Goal: Task Accomplishment & Management: Use online tool/utility

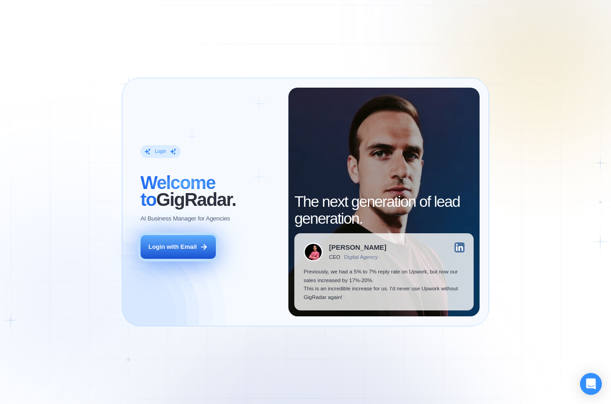
click at [190, 249] on div "Login with Email" at bounding box center [172, 247] width 48 height 8
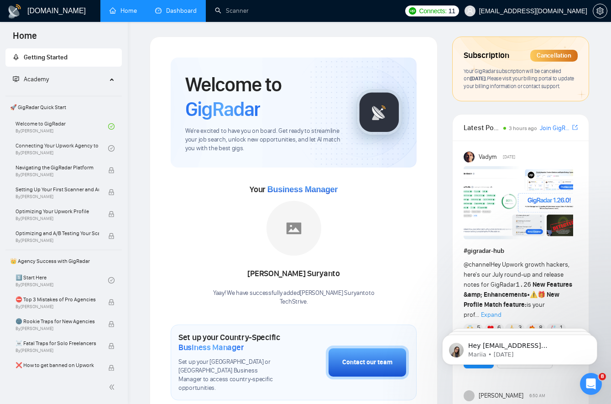
click at [178, 15] on link "Dashboard" at bounding box center [176, 11] width 42 height 8
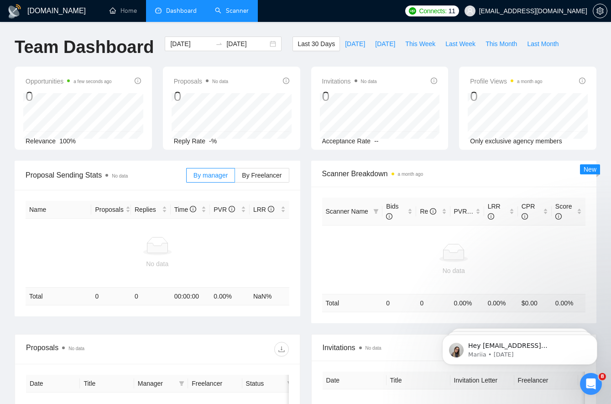
click at [241, 11] on link "Scanner" at bounding box center [232, 11] width 34 height 8
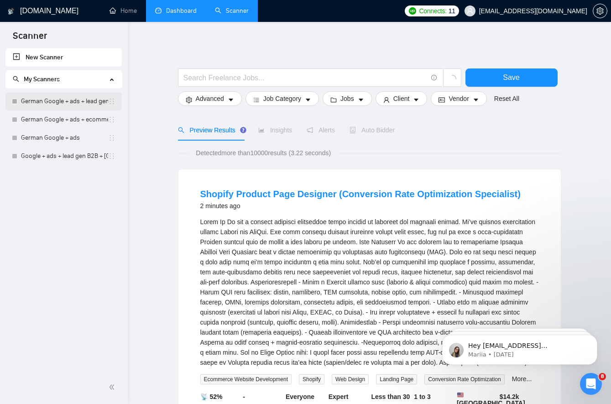
click at [67, 101] on link "German Google + ads + lead gen B2B" at bounding box center [64, 101] width 87 height 18
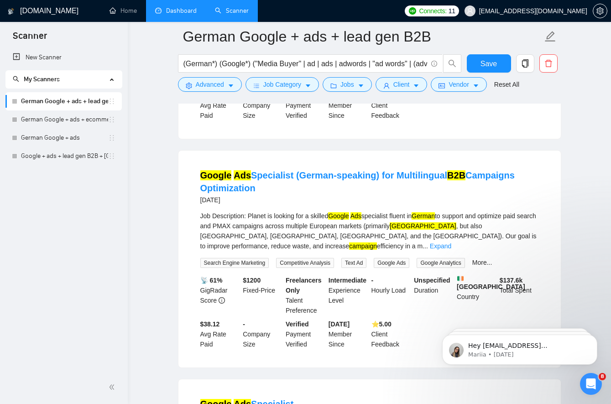
scroll to position [1109, 0]
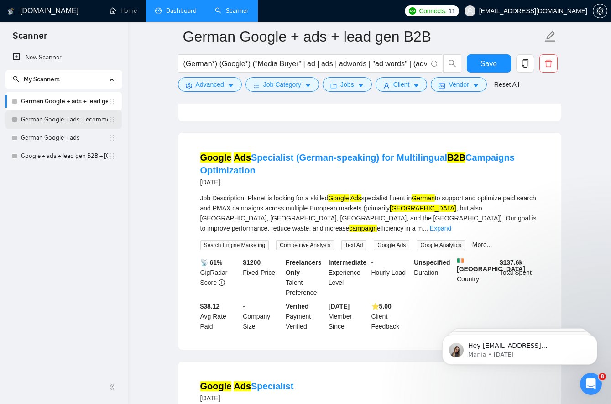
click at [77, 120] on link "German Google + ads + ecommerce" at bounding box center [64, 120] width 87 height 18
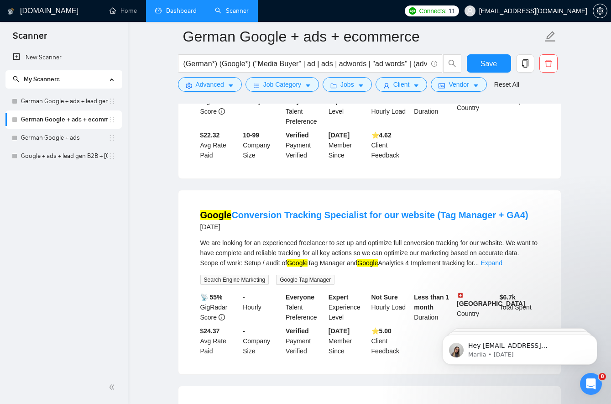
scroll to position [779, 0]
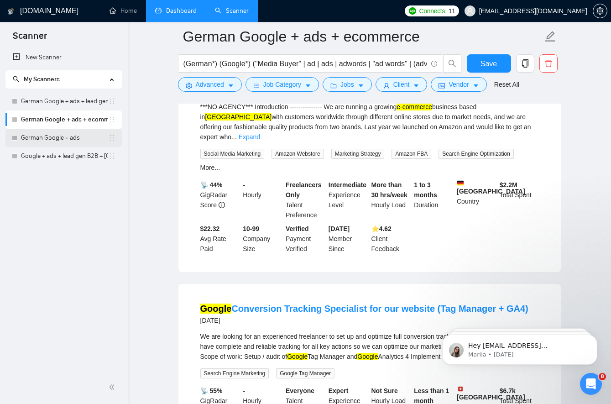
click at [68, 137] on link "German Google + ads" at bounding box center [64, 138] width 87 height 18
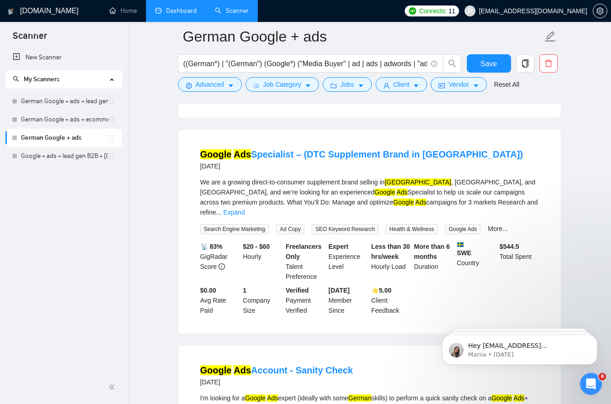
scroll to position [974, 0]
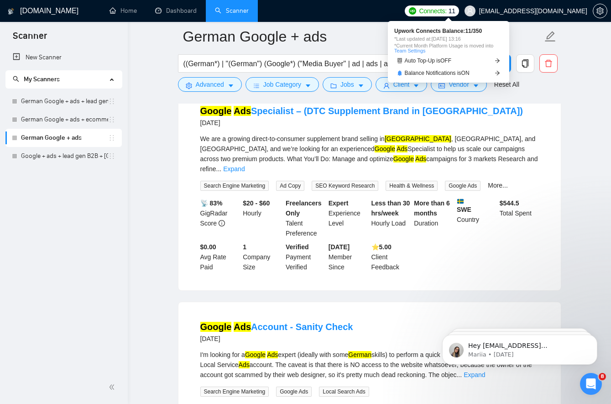
click at [447, 10] on span "Connects:" at bounding box center [432, 11] width 27 height 10
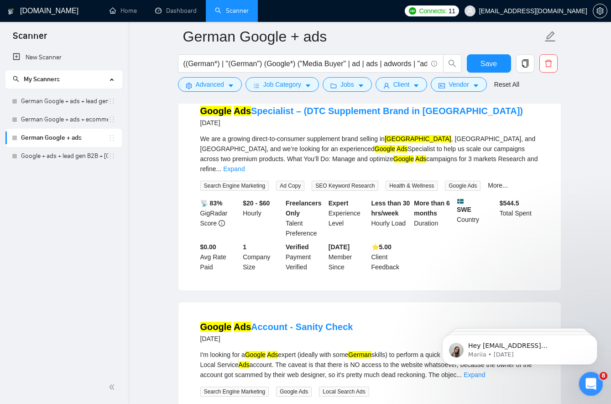
click at [591, 376] on div "Open Intercom Messenger" at bounding box center [590, 383] width 30 height 30
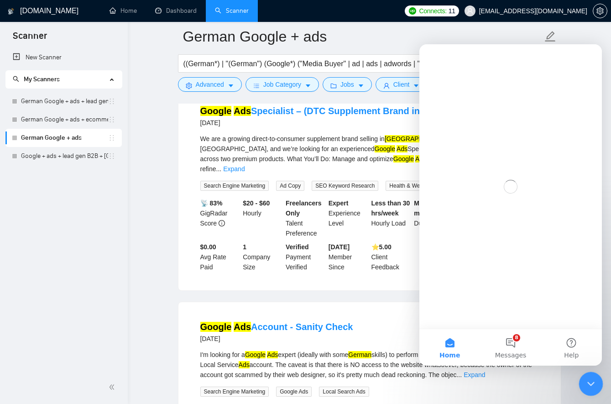
scroll to position [0, 0]
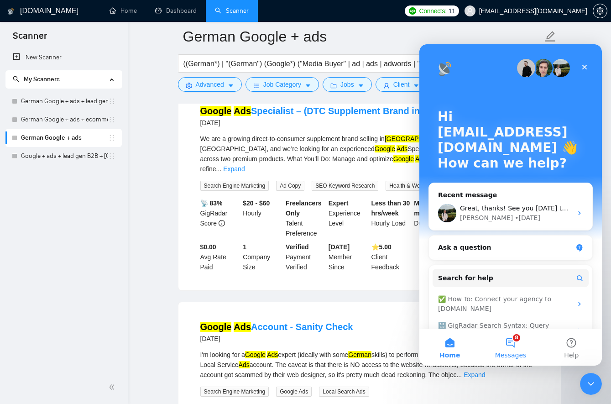
click at [512, 346] on button "8 Messages" at bounding box center [510, 347] width 61 height 37
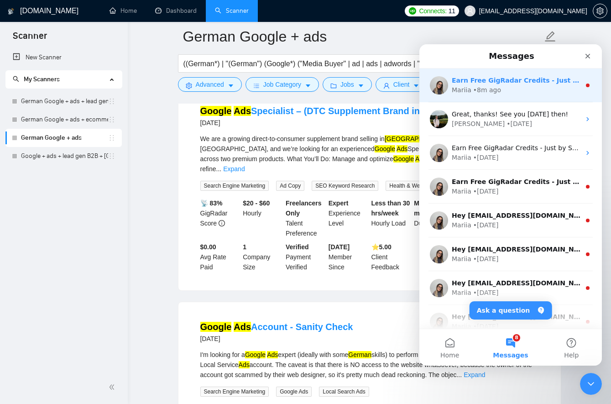
click at [506, 92] on div "Mariia • 8m ago" at bounding box center [516, 90] width 129 height 10
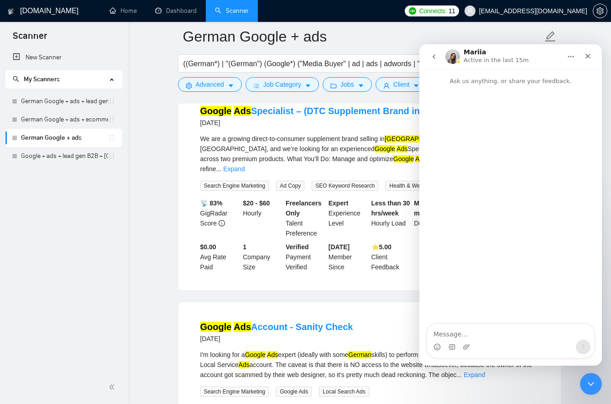
scroll to position [902, 0]
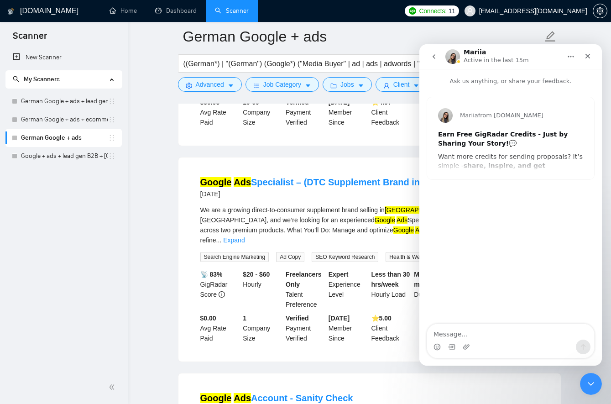
click at [483, 338] on textarea "Message…" at bounding box center [510, 332] width 167 height 16
type textarea "H"
click at [429, 55] on button "go back" at bounding box center [434, 56] width 17 height 17
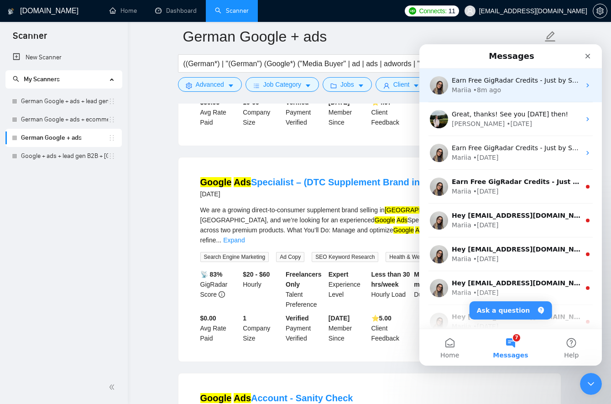
click at [511, 85] on div "Earn Free GigRadar Credits - Just by Sharing Your Story! 💬 Want more credits fo…" at bounding box center [516, 81] width 129 height 10
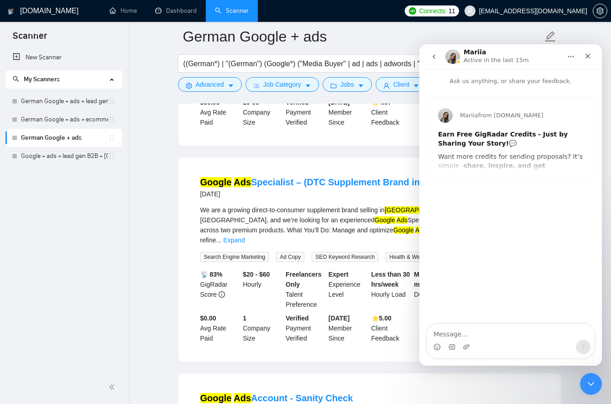
scroll to position [831, 0]
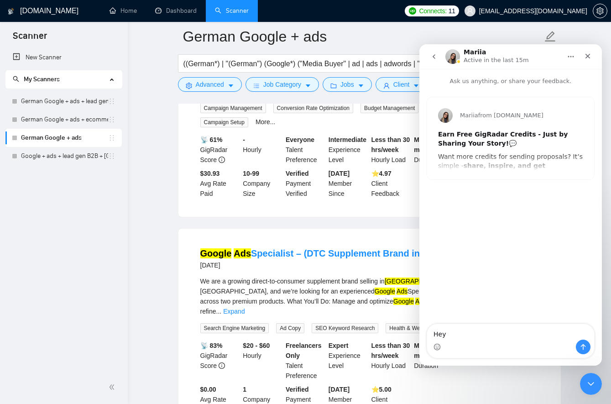
type textarea "Hey"
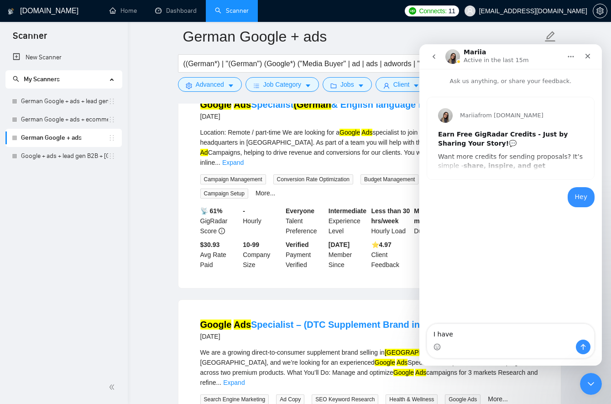
scroll to position [689, 0]
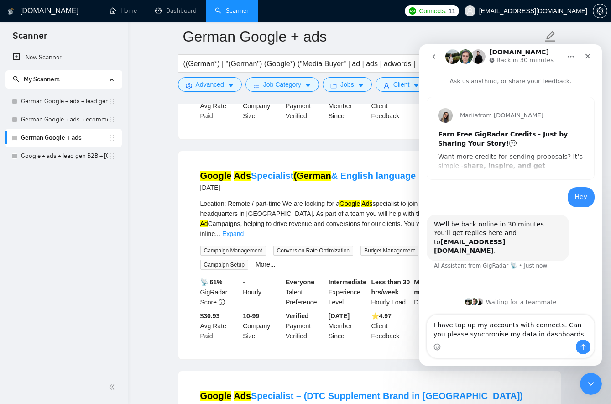
type textarea "I have top up my accounts with connects. Can you please synchronise my data in …"
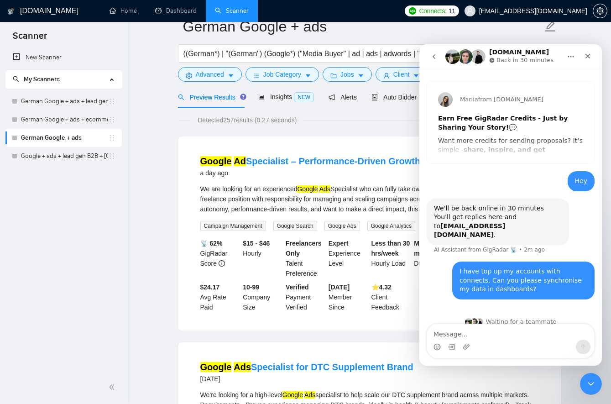
scroll to position [0, 0]
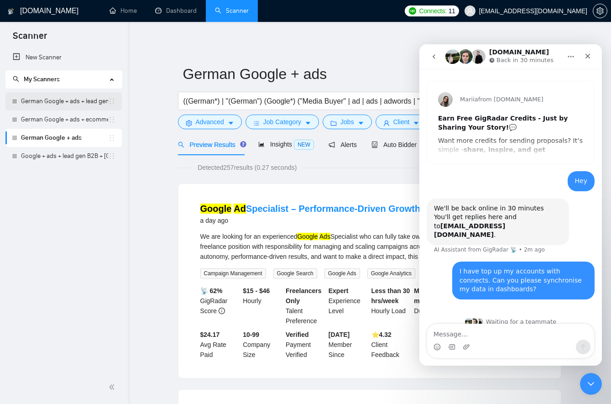
click at [50, 97] on link "German Google + ads + lead gen B2B" at bounding box center [64, 101] width 87 height 18
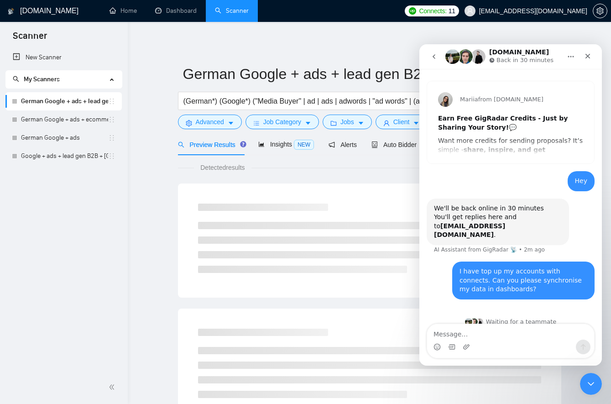
click at [445, 46] on nav "GigRadar.io Back in 30 minutes" at bounding box center [511, 56] width 183 height 25
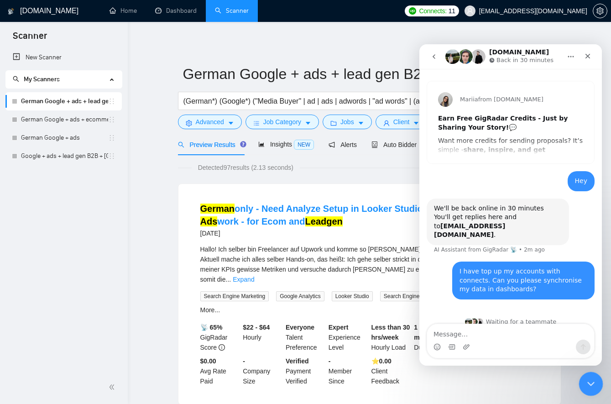
click at [585, 378] on icon "Close Intercom Messenger" at bounding box center [590, 382] width 11 height 11
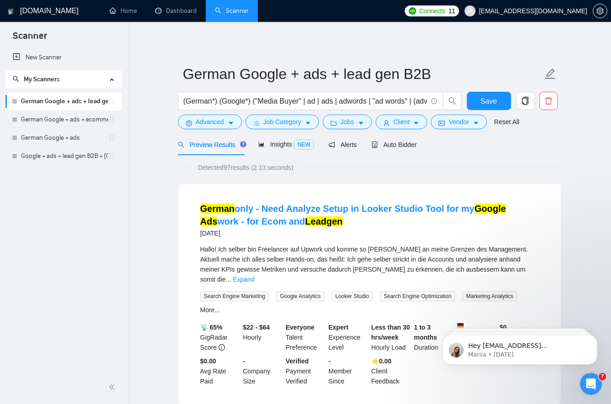
click at [37, 104] on link "German Google + ads + lead gen B2B" at bounding box center [64, 101] width 87 height 18
click at [390, 144] on span "Auto Bidder" at bounding box center [394, 144] width 45 height 7
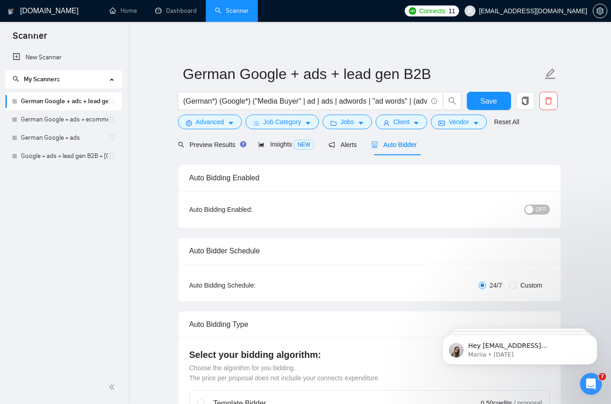
click at [539, 212] on span "OFF" at bounding box center [541, 210] width 11 height 10
click at [53, 116] on link "German Google + ads + ecommerce" at bounding box center [64, 120] width 87 height 18
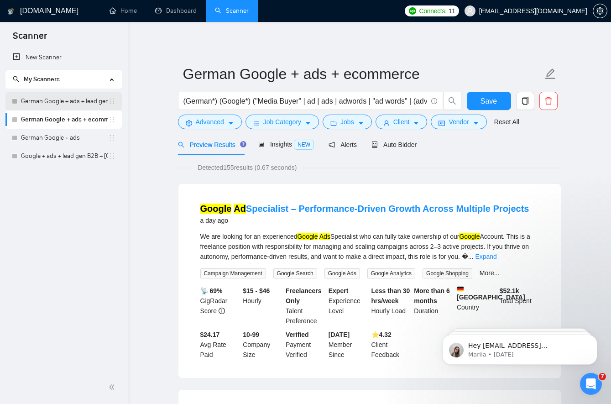
click at [82, 105] on link "German Google + ads + lead gen B2B" at bounding box center [64, 101] width 87 height 18
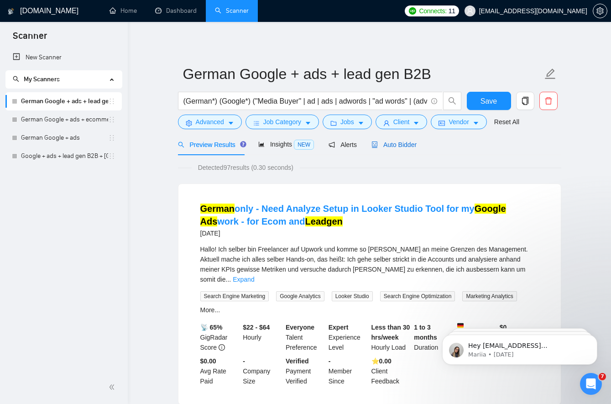
click at [407, 146] on span "Auto Bidder" at bounding box center [394, 144] width 45 height 7
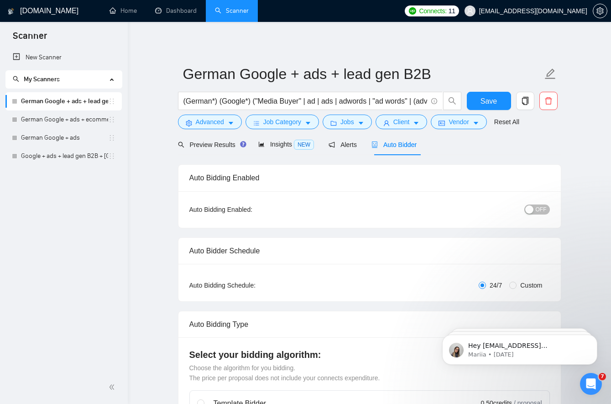
click at [542, 209] on span "OFF" at bounding box center [541, 210] width 11 height 10
click at [585, 380] on div "Open Intercom Messenger" at bounding box center [590, 383] width 30 height 30
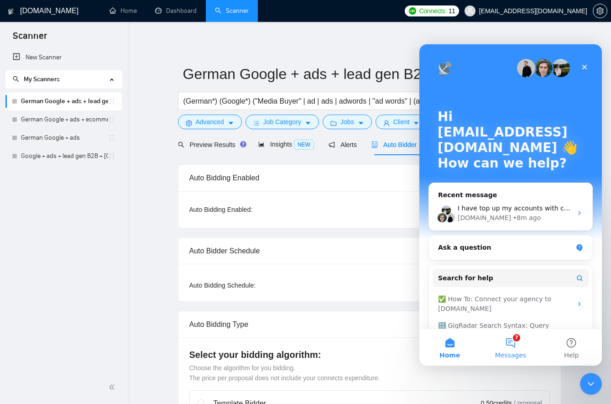
click at [508, 335] on button "7 Messages" at bounding box center [510, 347] width 61 height 37
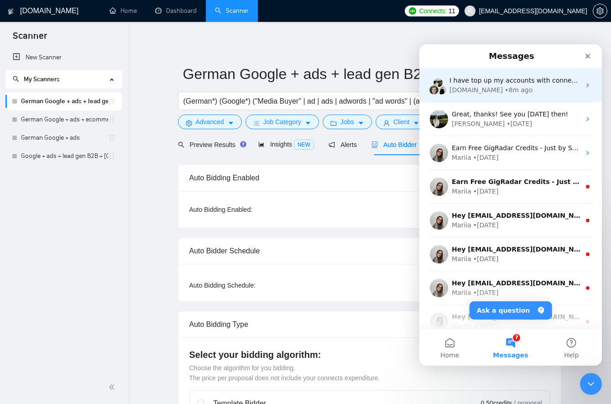
click at [507, 90] on div "• 8m ago" at bounding box center [519, 90] width 28 height 10
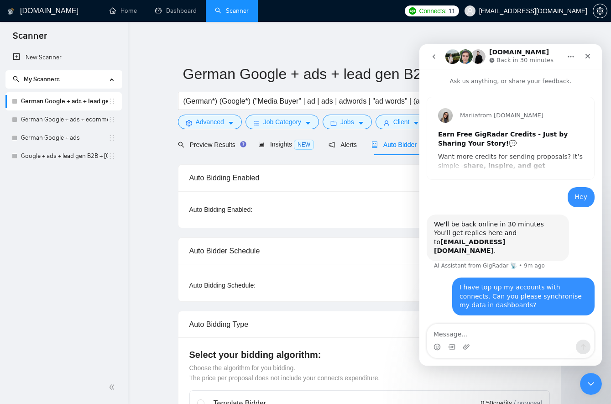
scroll to position [16, 0]
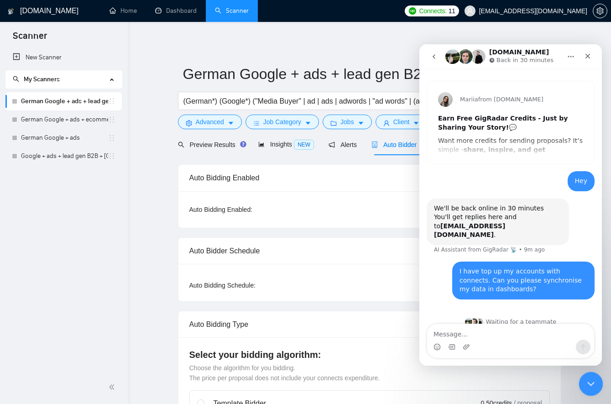
click at [582, 378] on div "Close Intercom Messenger" at bounding box center [590, 383] width 22 height 22
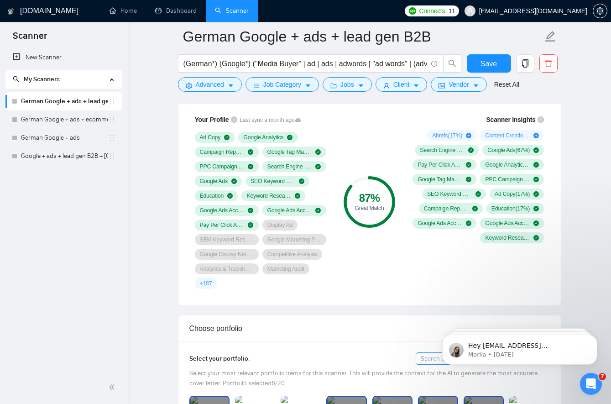
scroll to position [622, 0]
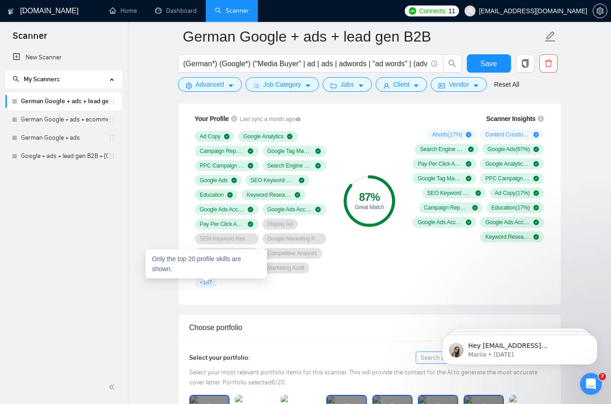
click at [209, 284] on span "+ 187" at bounding box center [206, 282] width 12 height 7
click at [184, 249] on div "Your Profile Last sync a month ago Ad Copy Google Analytics Campaign Reporting …" at bounding box center [370, 204] width 383 height 202
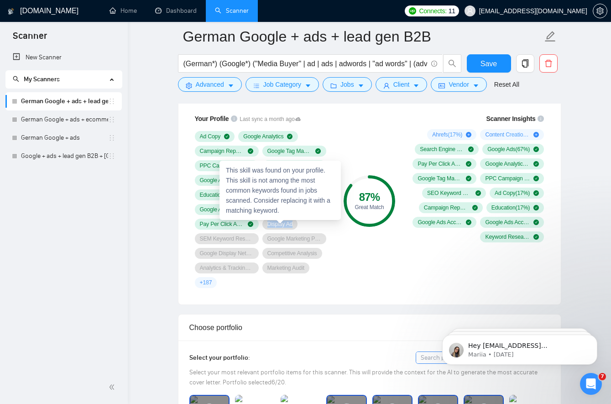
drag, startPoint x: 267, startPoint y: 224, endPoint x: 298, endPoint y: 224, distance: 31.1
click at [298, 224] on div "Display Ad" at bounding box center [281, 224] width 36 height 11
copy span "Display Ad"
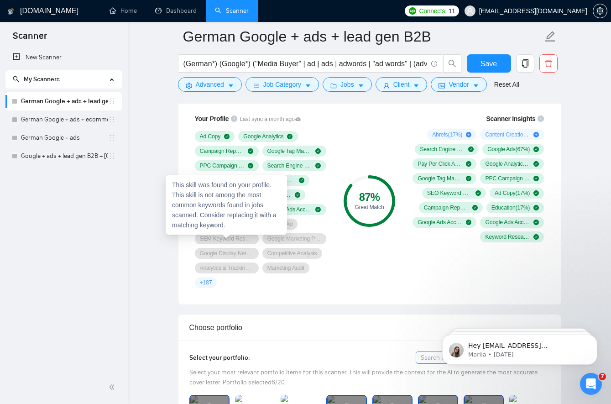
click at [215, 240] on span "SEM Keyword Research" at bounding box center [227, 238] width 54 height 7
click at [219, 239] on span "SEM Keyword Research" at bounding box center [227, 238] width 54 height 7
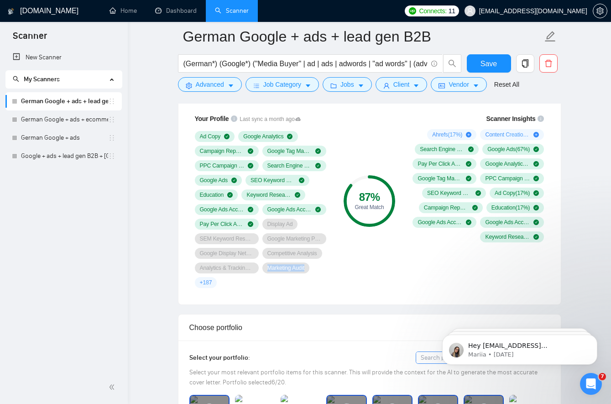
drag, startPoint x: 268, startPoint y: 269, endPoint x: 317, endPoint y: 268, distance: 48.9
click at [316, 269] on div "Ad Copy Google Analytics Campaign Reporting Google Tag Manager PPC Campaign Set…" at bounding box center [262, 209] width 135 height 157
copy span "Marketing Audit"
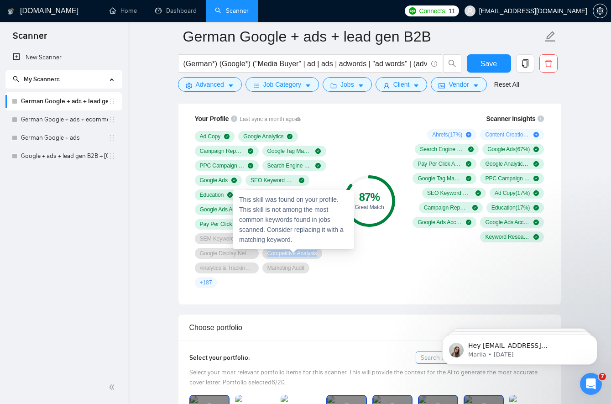
drag, startPoint x: 268, startPoint y: 253, endPoint x: 323, endPoint y: 256, distance: 55.3
click at [322, 256] on div "Competitive Analysis" at bounding box center [293, 253] width 60 height 11
copy span "Competitive Analysis"
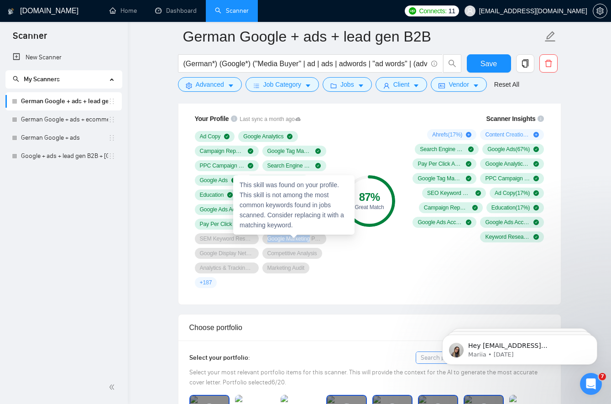
drag, startPoint x: 268, startPoint y: 239, endPoint x: 312, endPoint y: 238, distance: 44.3
click at [312, 238] on span "Google Marketing Platform" at bounding box center [295, 238] width 54 height 7
copy span "Google Marketing"
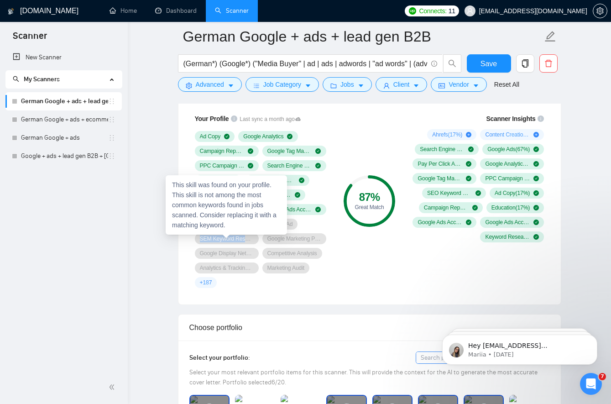
drag, startPoint x: 201, startPoint y: 237, endPoint x: 246, endPoint y: 238, distance: 45.2
click at [246, 238] on span "SEM Keyword Research" at bounding box center [227, 238] width 54 height 7
copy span "SEM Keyword Res"
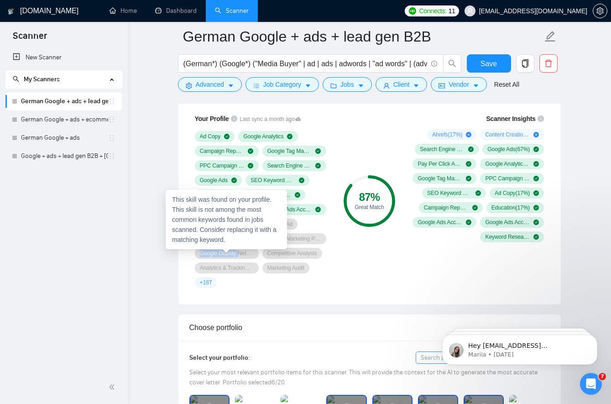
drag, startPoint x: 201, startPoint y: 253, endPoint x: 241, endPoint y: 254, distance: 40.2
click at [241, 254] on span "Google Display Network" at bounding box center [227, 253] width 54 height 7
copy span "Google Display"
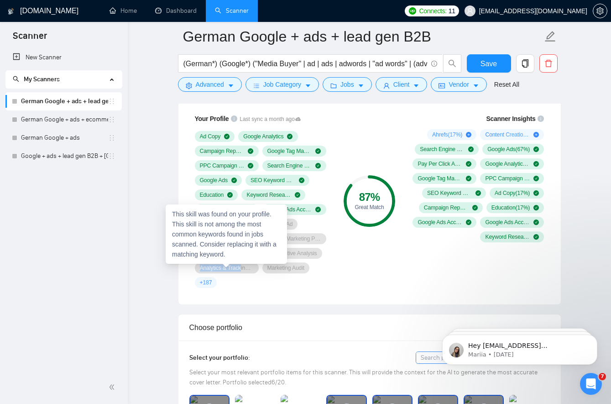
drag, startPoint x: 200, startPoint y: 267, endPoint x: 243, endPoint y: 268, distance: 42.9
click at [243, 268] on span "Analytics & Tracking Setup" at bounding box center [227, 267] width 54 height 7
copy span "Analytics & Track"
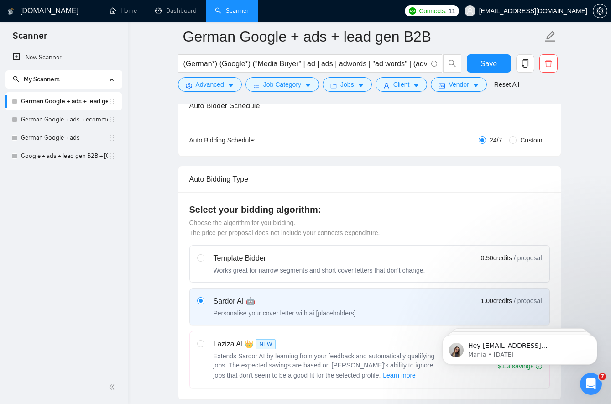
scroll to position [192, 0]
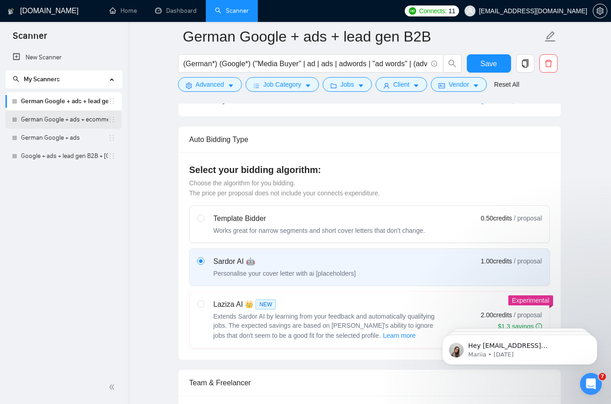
click at [62, 117] on link "German Google + ads + ecommerce" at bounding box center [64, 120] width 87 height 18
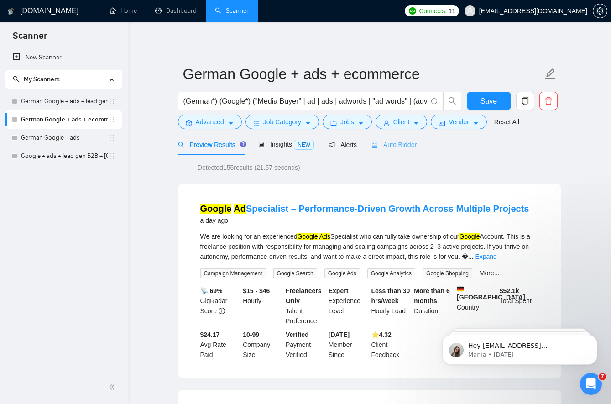
click at [408, 138] on div "Auto Bidder" at bounding box center [394, 144] width 45 height 21
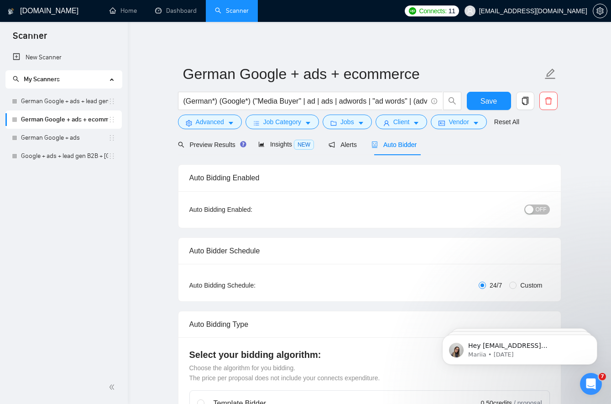
click at [540, 208] on span "OFF" at bounding box center [541, 210] width 11 height 10
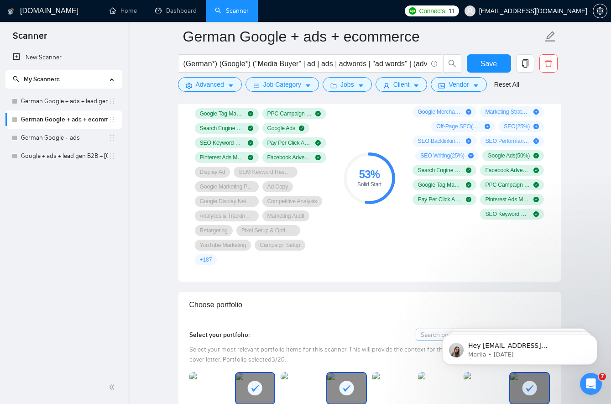
scroll to position [638, 0]
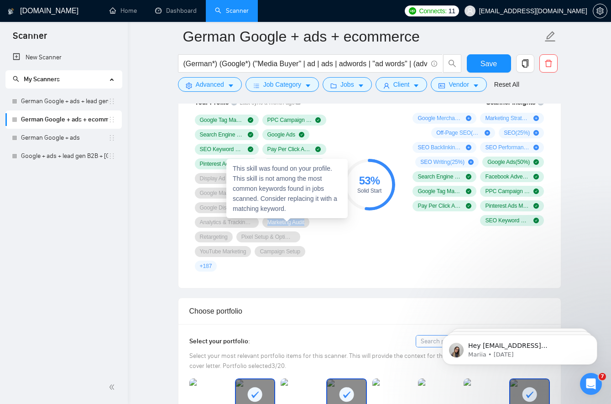
drag, startPoint x: 268, startPoint y: 221, endPoint x: 310, endPoint y: 225, distance: 42.6
click at [310, 225] on div "Marketing Audit" at bounding box center [286, 222] width 47 height 11
copy span "Marketing Audit"
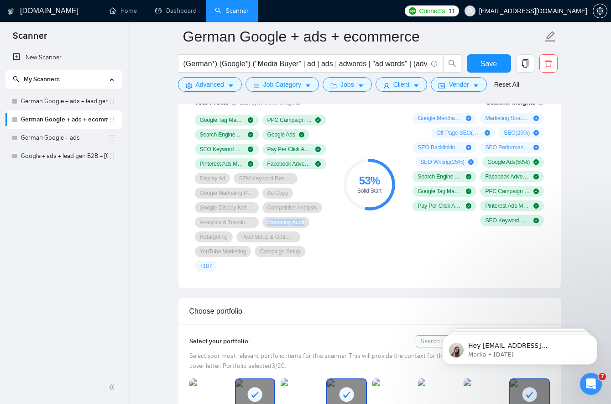
click at [211, 238] on span "Retargeting" at bounding box center [214, 236] width 28 height 7
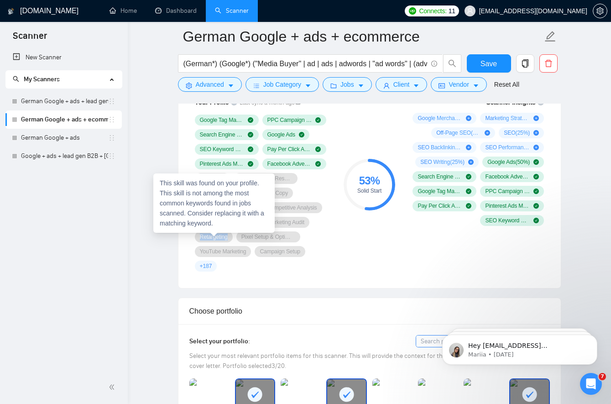
copy span "Retargeting"
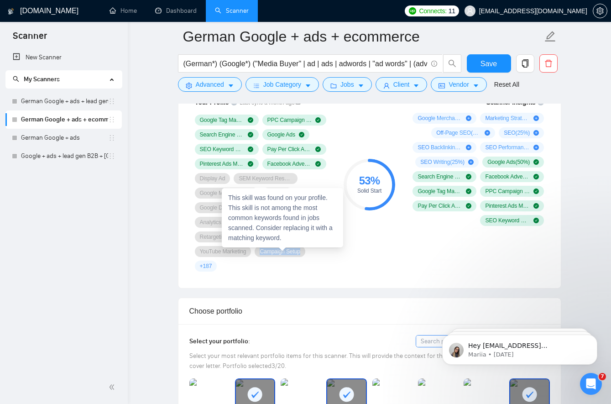
drag, startPoint x: 263, startPoint y: 252, endPoint x: 305, endPoint y: 252, distance: 41.6
click at [305, 252] on div "Campaign Setup" at bounding box center [280, 251] width 50 height 11
copy span "Campaign Setup"
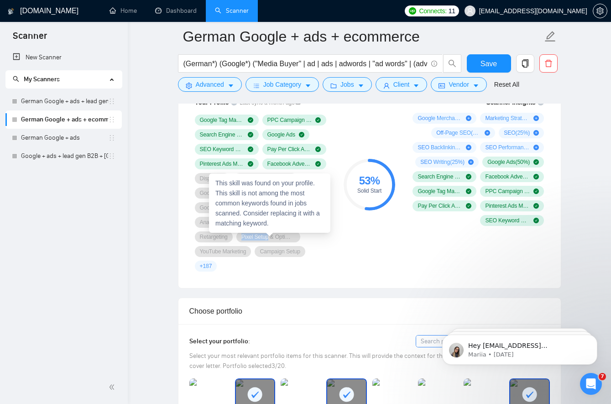
drag, startPoint x: 242, startPoint y: 237, endPoint x: 272, endPoint y: 238, distance: 29.3
click at [272, 238] on div "Pixel Setup & Optimization" at bounding box center [269, 237] width 64 height 11
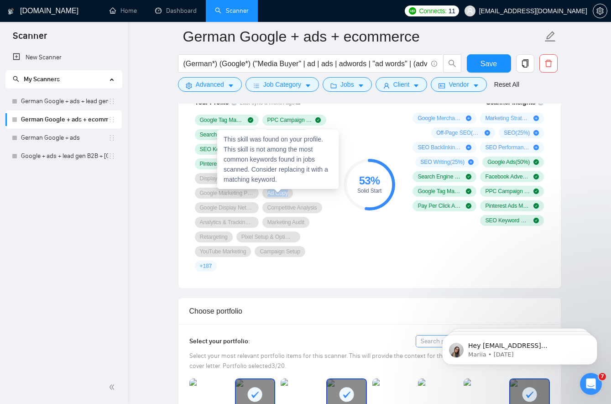
drag, startPoint x: 269, startPoint y: 193, endPoint x: 290, endPoint y: 194, distance: 21.0
click at [290, 194] on div "Ad Copy" at bounding box center [278, 193] width 31 height 11
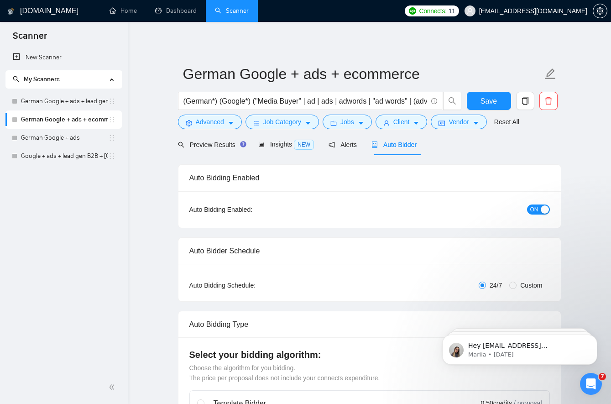
scroll to position [0, 0]
click at [594, 384] on icon "Open Intercom Messenger" at bounding box center [590, 382] width 15 height 15
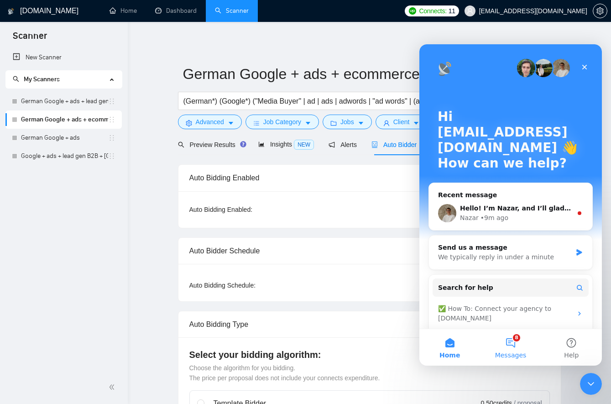
click at [509, 343] on button "8 Messages" at bounding box center [510, 347] width 61 height 37
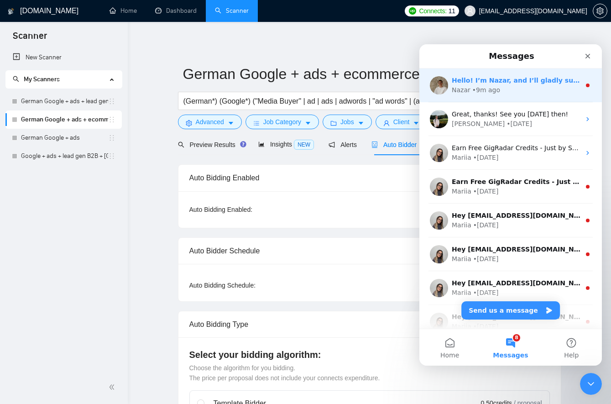
click at [504, 86] on div "Nazar • 9m ago" at bounding box center [516, 90] width 129 height 10
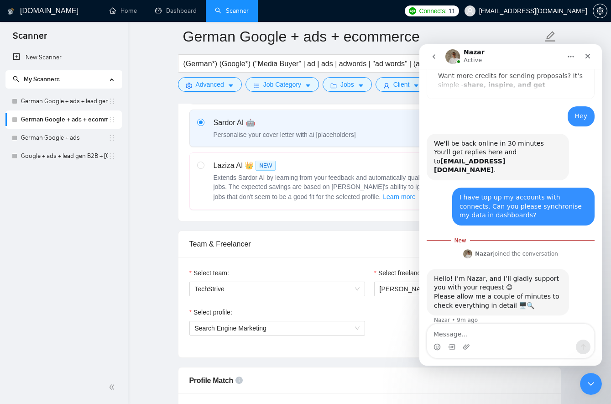
scroll to position [338, 0]
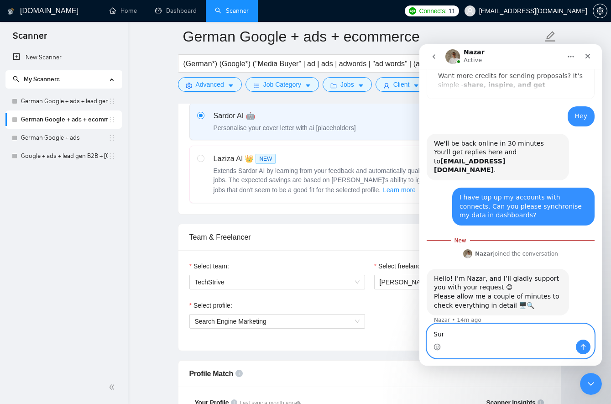
type textarea "Sure"
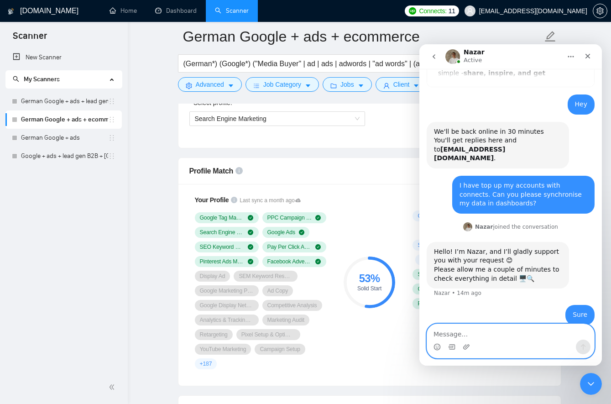
scroll to position [537, 0]
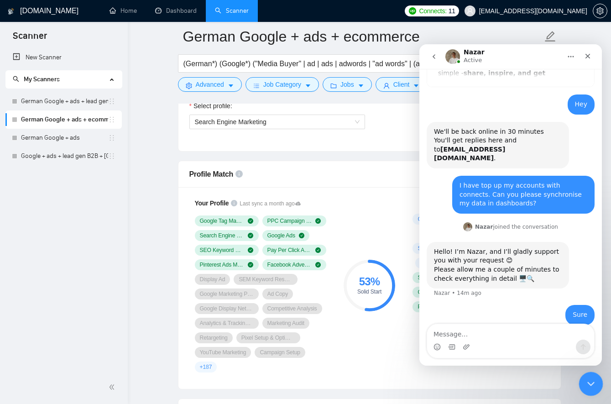
click at [595, 389] on div "Close Intercom Messenger" at bounding box center [590, 383] width 22 height 22
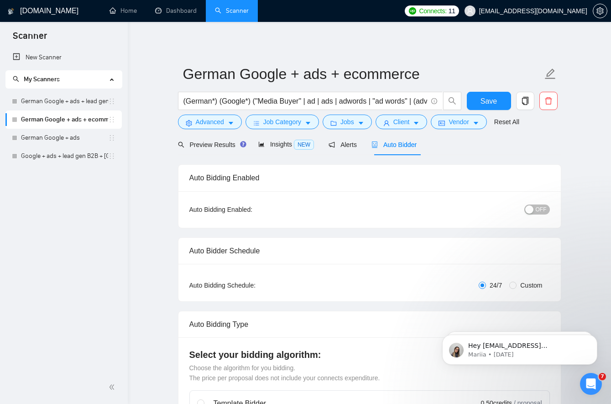
scroll to position [0, 0]
click at [537, 210] on span "OFF" at bounding box center [541, 210] width 11 height 10
click at [447, 12] on span "Connects:" at bounding box center [432, 11] width 27 height 10
click at [352, 147] on span "Alerts" at bounding box center [343, 144] width 28 height 7
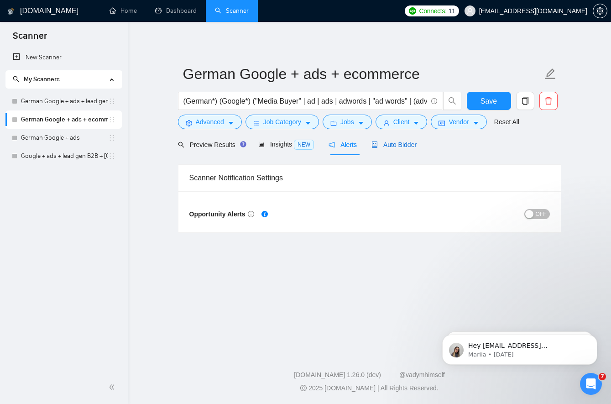
click at [391, 144] on span "Auto Bidder" at bounding box center [394, 144] width 45 height 7
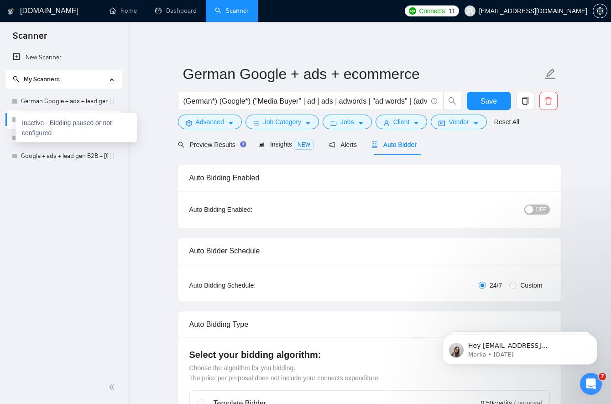
click at [16, 119] on div "Inactive - Bidding paused or not configured" at bounding box center [76, 127] width 121 height 29
click at [227, 144] on span "Preview Results" at bounding box center [211, 144] width 66 height 7
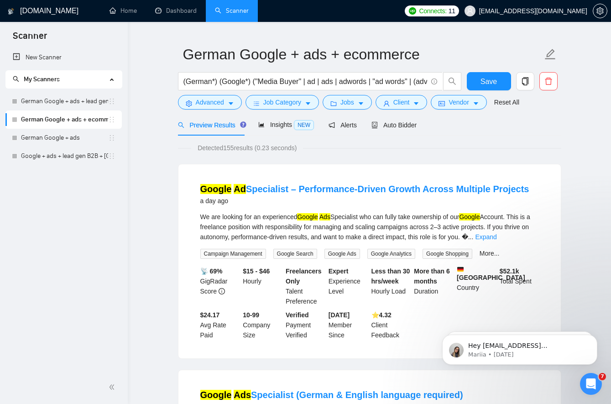
scroll to position [22, 0]
